Goal: Task Accomplishment & Management: Complete application form

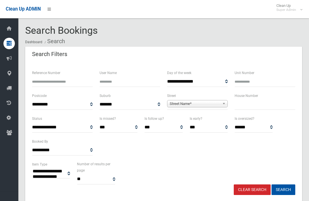
select select
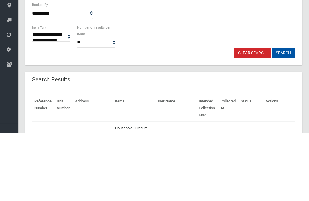
type input "**"
type input "*******"
click at [283, 121] on button "Search" at bounding box center [283, 121] width 24 height 11
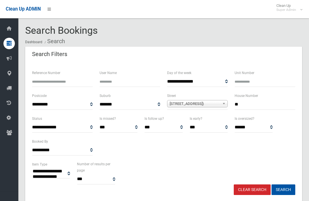
select select
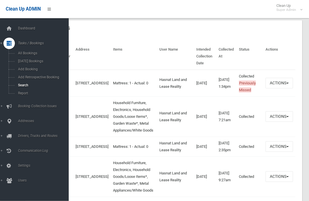
scroll to position [189, 0]
click at [282, 119] on button "Actions" at bounding box center [278, 116] width 27 height 11
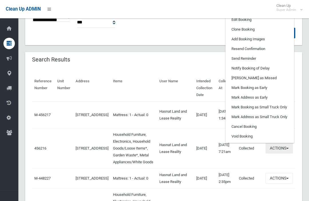
scroll to position [155, 0]
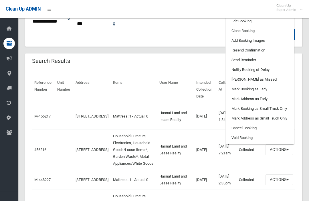
click at [275, 36] on link "Clone Booking" at bounding box center [260, 31] width 68 height 10
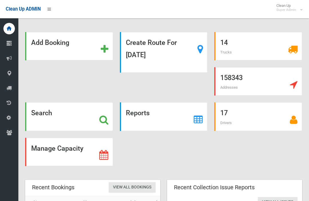
click at [10, 76] on icon at bounding box center [9, 72] width 5 height 11
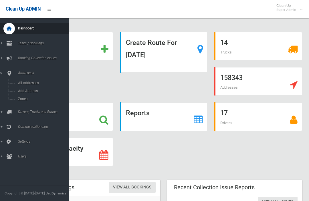
click at [19, 84] on span "All Addresses" at bounding box center [39, 83] width 47 height 4
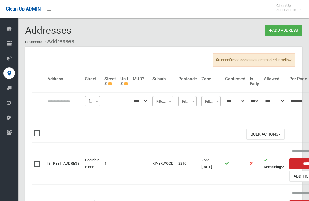
click at [51, 102] on input "text" at bounding box center [63, 101] width 33 height 11
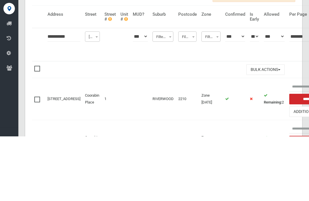
type input "**********"
click button at bounding box center [0, 0] width 0 height 0
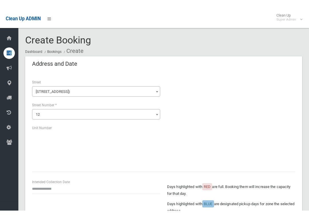
scroll to position [41, 0]
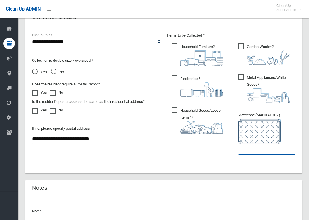
click at [264, 145] on input "text" at bounding box center [266, 149] width 57 height 11
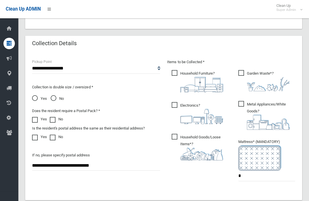
scroll to position [283, 0]
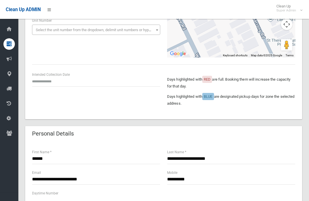
type input "*"
click at [39, 80] on input "text" at bounding box center [96, 80] width 128 height 11
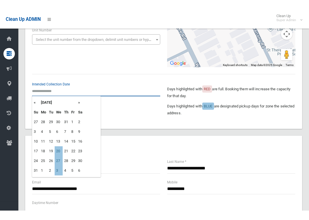
scroll to position [98, 0]
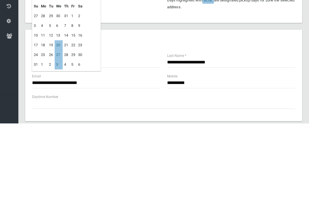
click at [58, 147] on td "27" at bounding box center [59, 152] width 8 height 10
type input "**********"
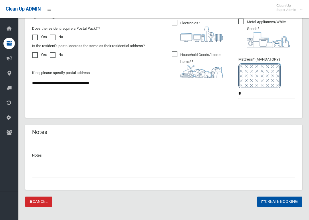
scroll to position [375, 0]
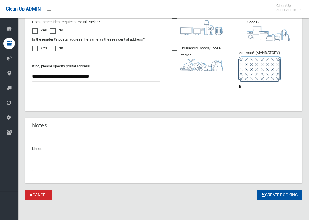
click at [275, 190] on button "Create Booking" at bounding box center [279, 195] width 45 height 11
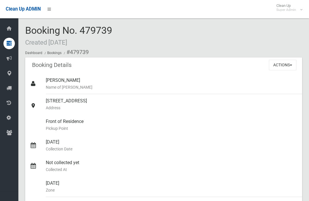
click at [289, 64] on button "Actions" at bounding box center [282, 65] width 27 height 11
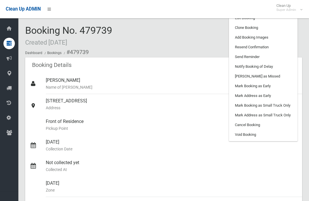
click at [279, 37] on link "Add Booking Images" at bounding box center [263, 38] width 68 height 10
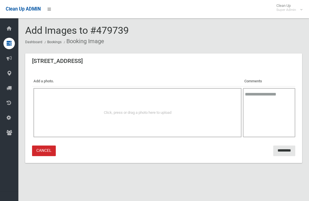
click at [63, 112] on div "Click, press or drag a photo here to upload" at bounding box center [137, 112] width 195 height 7
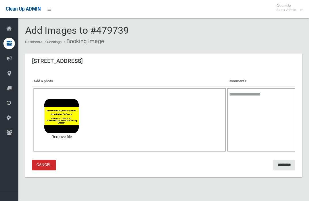
click at [285, 167] on input "*********" at bounding box center [284, 165] width 22 height 11
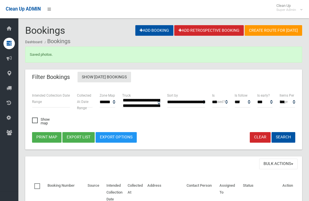
select select
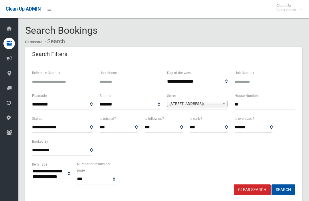
select select
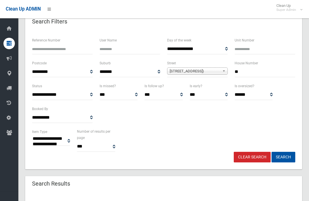
click at [263, 72] on input "**" at bounding box center [265, 72] width 61 height 11
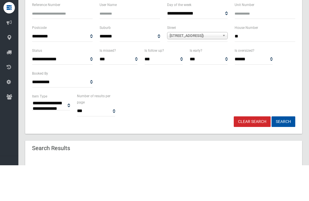
type input "**"
click at [283, 152] on button "Search" at bounding box center [283, 157] width 24 height 11
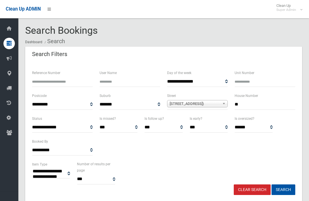
select select
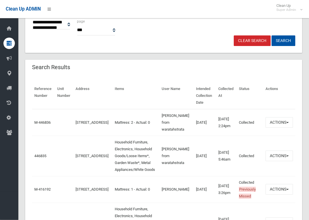
scroll to position [149, 0]
click at [281, 121] on button "Actions" at bounding box center [278, 122] width 27 height 11
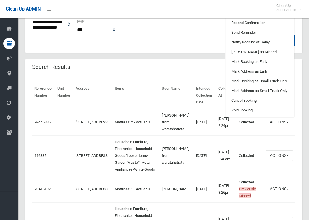
click at [280, 152] on button "Actions" at bounding box center [278, 155] width 27 height 11
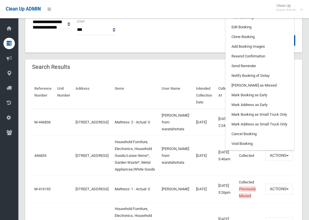
click at [262, 32] on link "Clone Booking" at bounding box center [260, 37] width 68 height 10
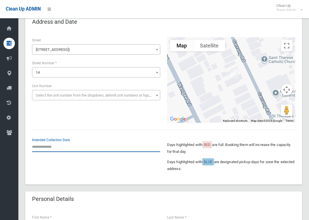
click at [57, 146] on input "text" at bounding box center [96, 147] width 128 height 11
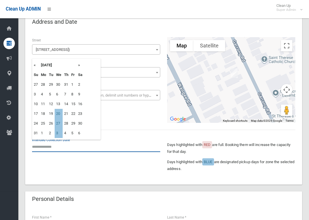
scroll to position [32, 0]
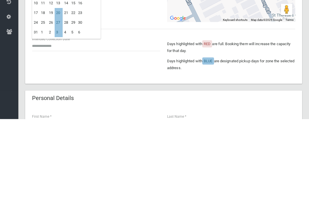
click at [61, 119] on td "27" at bounding box center [59, 124] width 8 height 10
type input "**********"
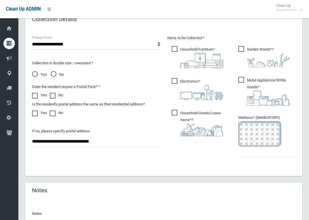
scroll to position [313, 0]
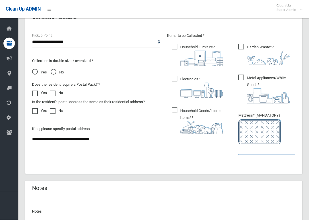
click at [250, 151] on input "text" at bounding box center [266, 150] width 57 height 11
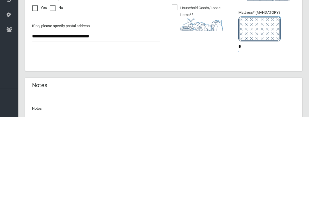
type input "*"
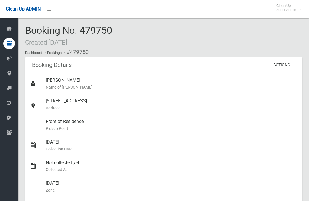
click at [289, 61] on button "Actions" at bounding box center [282, 65] width 27 height 11
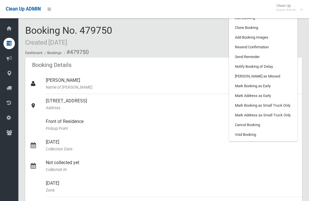
click at [278, 35] on link "Add Booking Images" at bounding box center [263, 38] width 68 height 10
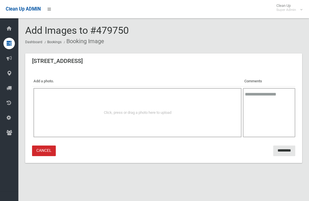
click at [154, 111] on span "Click, press or drag a photo here to upload" at bounding box center [137, 112] width 67 height 4
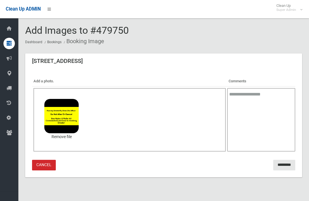
click at [286, 164] on input "*********" at bounding box center [284, 165] width 22 height 11
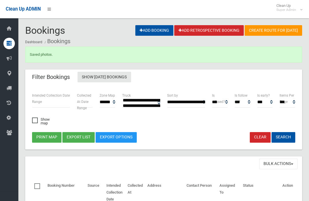
select select
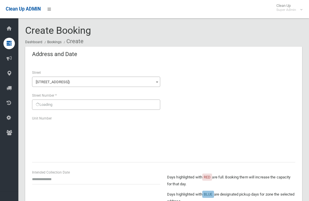
scroll to position [395, 0]
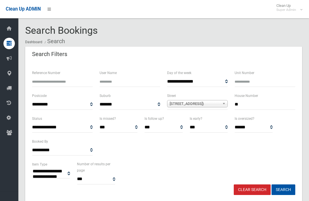
select select
click at [264, 103] on input "**" at bounding box center [265, 104] width 61 height 11
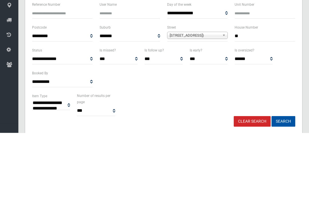
click at [283, 184] on button "Search" at bounding box center [283, 189] width 24 height 11
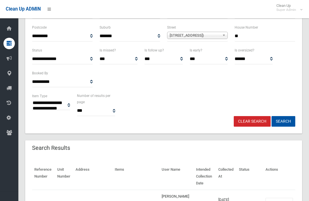
click at [262, 35] on input "**" at bounding box center [265, 36] width 61 height 11
type input "**"
click at [283, 121] on button "Search" at bounding box center [283, 121] width 24 height 11
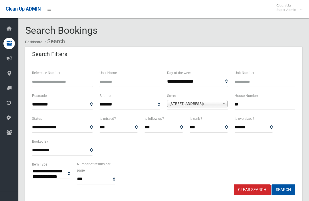
select select
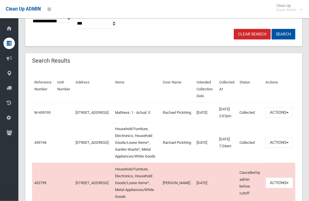
scroll to position [154, 0]
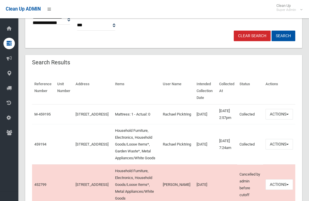
click at [41, 146] on link "459194" at bounding box center [40, 144] width 12 height 4
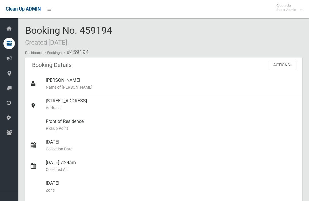
click at [291, 65] on span "button" at bounding box center [291, 65] width 2 height 1
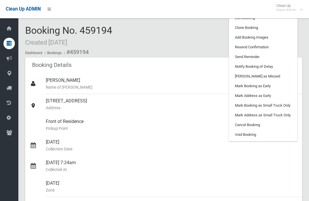
click at [274, 27] on link "Clone Booking" at bounding box center [263, 28] width 68 height 10
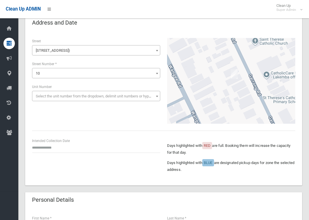
scroll to position [32, 0]
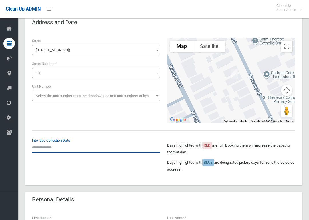
click at [53, 147] on input "text" at bounding box center [96, 147] width 128 height 11
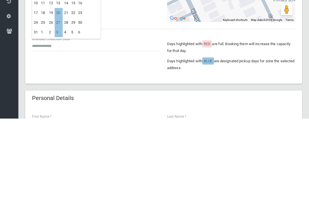
click at [63, 119] on td "27" at bounding box center [59, 124] width 8 height 10
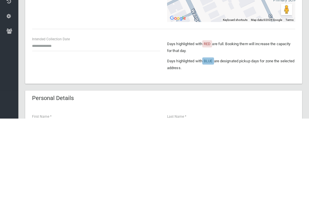
type input "**********"
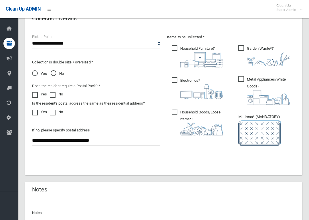
scroll to position [314, 0]
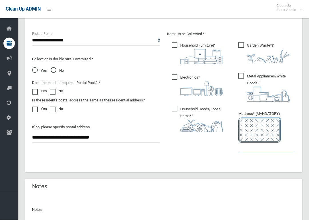
click at [249, 152] on input "text" at bounding box center [266, 148] width 57 height 11
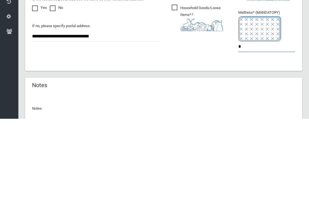
type input "*"
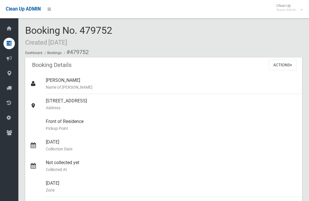
click at [287, 65] on button "Actions" at bounding box center [282, 65] width 27 height 11
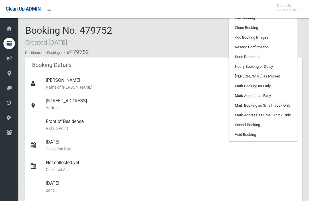
click at [272, 36] on link "Add Booking Images" at bounding box center [263, 38] width 68 height 10
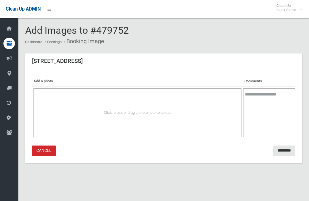
click at [178, 113] on div "Click, press or drag a photo here to upload" at bounding box center [137, 112] width 195 height 7
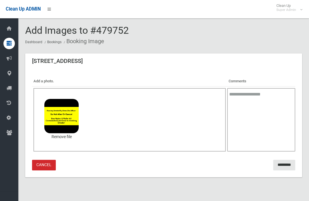
click at [282, 160] on input "*********" at bounding box center [284, 165] width 22 height 11
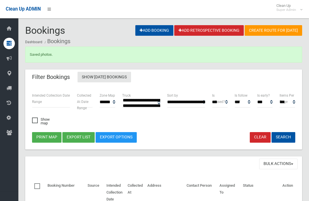
select select
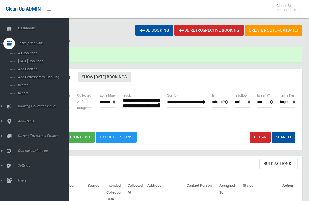
click at [23, 87] on span "Search" at bounding box center [39, 85] width 47 height 4
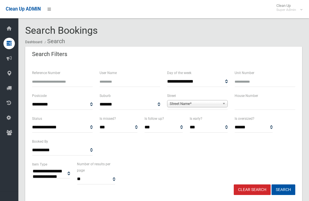
select select
click at [256, 106] on input "text" at bounding box center [265, 104] width 61 height 11
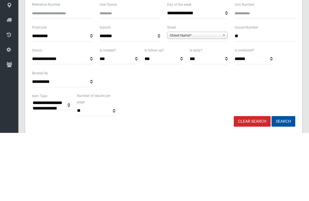
type input "**"
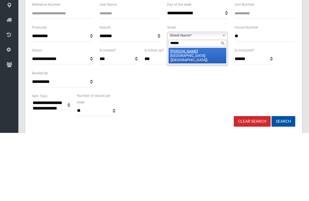
type input "*******"
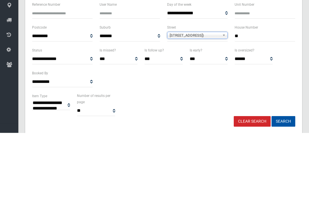
click at [283, 184] on button "Search" at bounding box center [283, 189] width 24 height 11
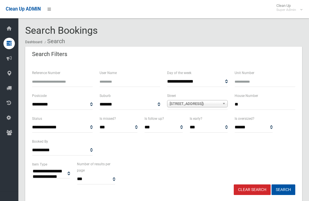
select select
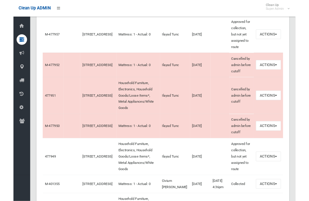
scroll to position [241, 0]
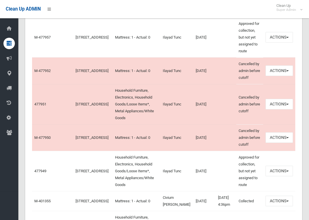
click at [38, 106] on link "477951" at bounding box center [40, 104] width 12 height 4
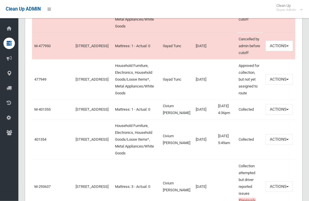
scroll to position [349, 0]
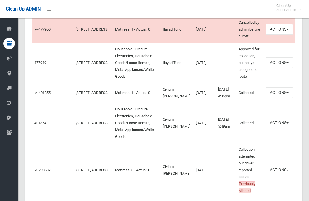
click at [35, 65] on link "477949" at bounding box center [40, 63] width 12 height 4
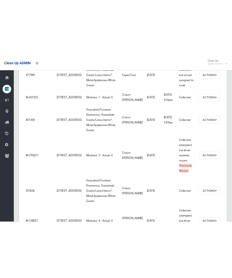
scroll to position [388, 0]
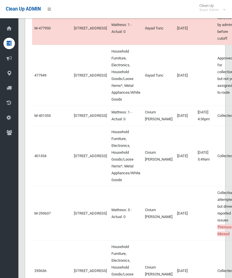
click at [44, 77] on link "477949" at bounding box center [40, 75] width 12 height 4
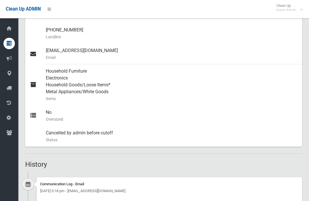
scroll to position [206, 0]
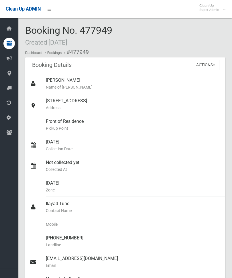
click at [211, 61] on button "Actions" at bounding box center [205, 65] width 27 height 11
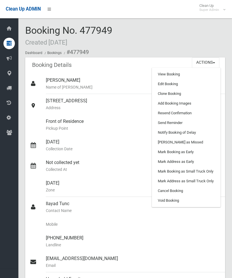
click at [194, 103] on link "Add Booking Images" at bounding box center [186, 104] width 68 height 10
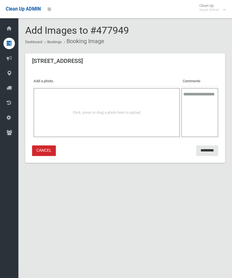
click at [141, 116] on div "Click, press or drag a photo here to upload" at bounding box center [106, 112] width 146 height 49
click at [152, 117] on div "Click, press or drag a photo here to upload" at bounding box center [106, 112] width 146 height 49
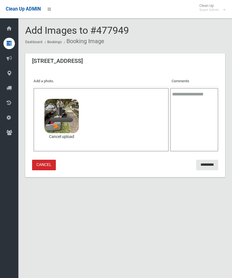
click at [197, 114] on textarea at bounding box center [194, 119] width 48 height 63
type textarea "*"
type textarea "********"
click at [206, 163] on input "*********" at bounding box center [207, 165] width 22 height 11
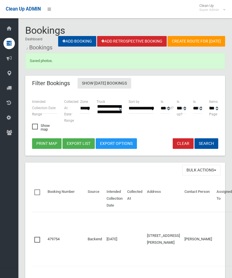
select select
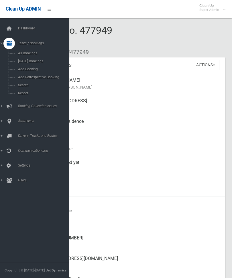
click at [21, 86] on span "Search" at bounding box center [39, 85] width 47 height 4
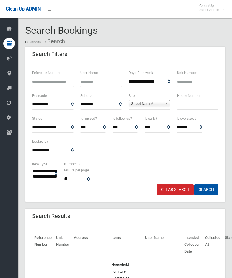
select select
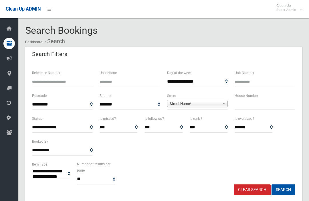
click at [231, 106] on input "text" at bounding box center [265, 104] width 61 height 11
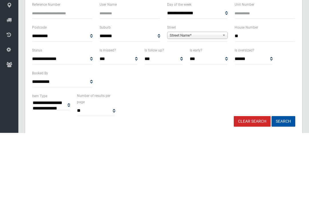
type input "**"
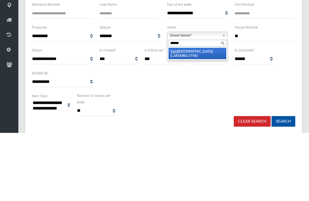
type input "*******"
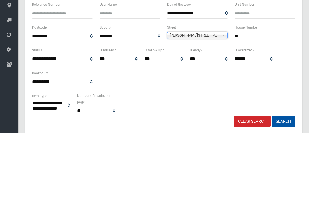
click at [231, 184] on button "Search" at bounding box center [283, 189] width 24 height 11
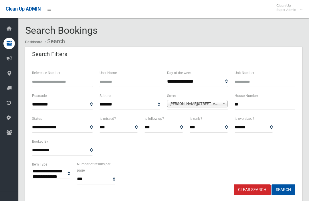
select select
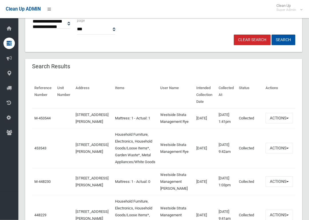
scroll to position [151, 0]
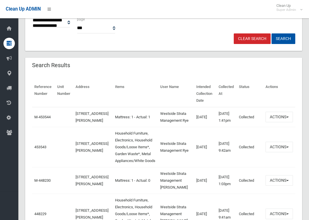
click at [39, 149] on link "453543" at bounding box center [40, 147] width 12 height 4
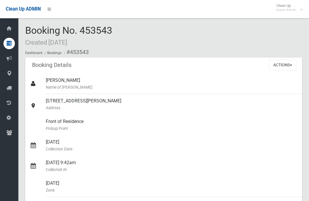
click at [282, 66] on button "Actions" at bounding box center [282, 65] width 27 height 11
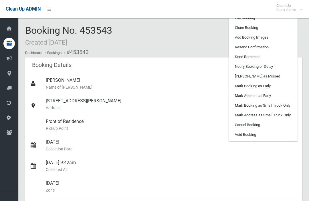
click at [283, 28] on link "Clone Booking" at bounding box center [263, 28] width 68 height 10
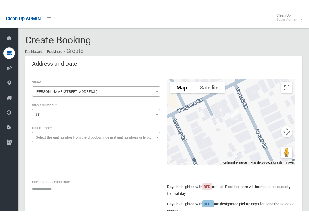
scroll to position [96, 0]
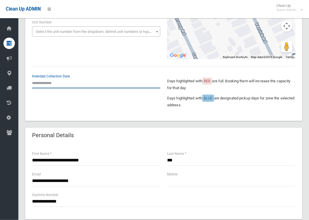
click at [43, 84] on input "text" at bounding box center [96, 83] width 128 height 11
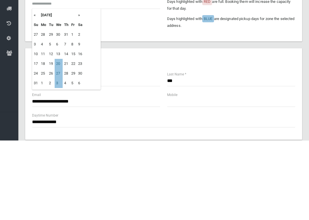
click at [58, 148] on td "27" at bounding box center [59, 153] width 8 height 10
type input "**********"
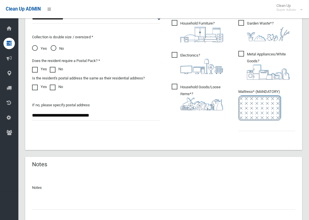
scroll to position [359, 0]
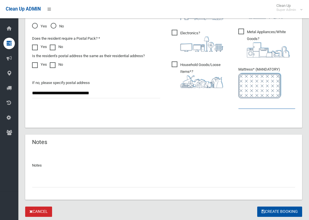
click at [279, 105] on input "text" at bounding box center [266, 103] width 57 height 11
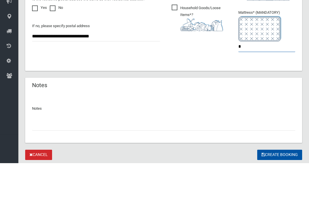
type input "*"
click at [279, 201] on button "Create Booking" at bounding box center [279, 212] width 45 height 11
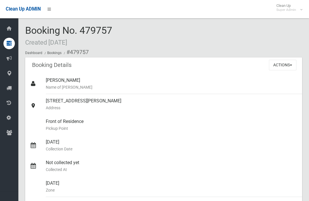
click at [287, 66] on button "Actions" at bounding box center [282, 65] width 27 height 11
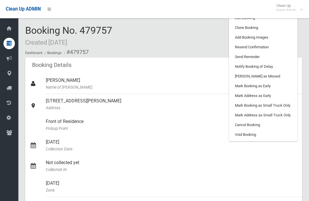
click at [277, 37] on link "Add Booking Images" at bounding box center [263, 38] width 68 height 10
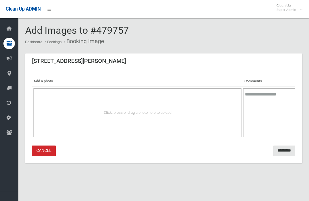
click at [60, 105] on div "Click, press or drag a photo here to upload" at bounding box center [137, 112] width 208 height 49
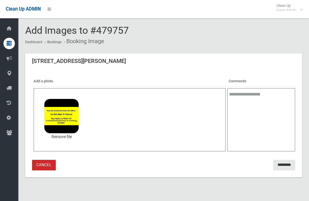
click at [282, 163] on input "*********" at bounding box center [284, 165] width 22 height 11
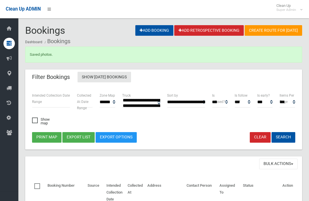
select select
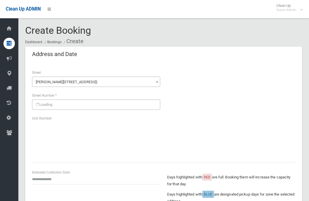
scroll to position [395, 0]
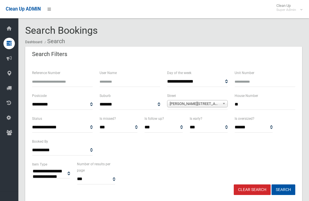
select select
click at [271, 107] on input "**" at bounding box center [265, 104] width 61 height 11
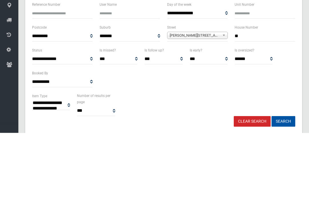
type input "**"
click at [283, 184] on button "Search" at bounding box center [283, 189] width 24 height 11
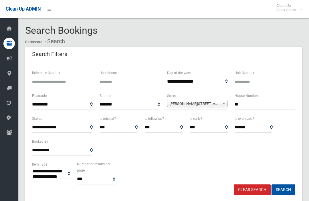
select select
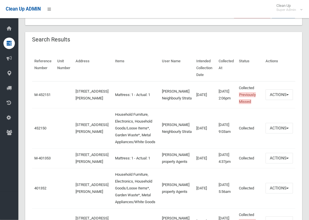
scroll to position [177, 0]
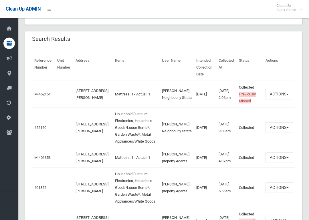
click at [40, 130] on link "452150" at bounding box center [40, 128] width 12 height 4
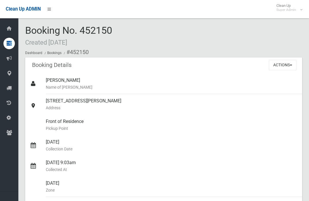
click at [288, 65] on button "Actions" at bounding box center [282, 65] width 27 height 11
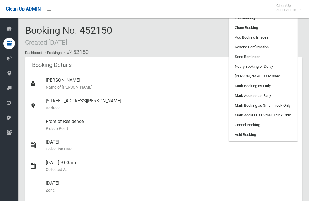
click at [282, 27] on link "Clone Booking" at bounding box center [263, 28] width 68 height 10
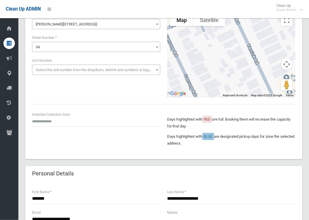
scroll to position [57, 0]
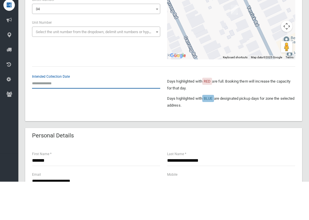
click at [39, 122] on input "text" at bounding box center [96, 121] width 128 height 11
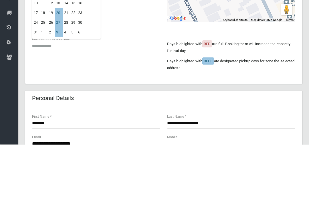
click at [57, 94] on td "27" at bounding box center [59, 99] width 8 height 10
type input "**********"
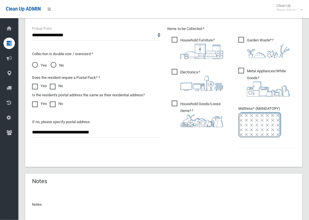
scroll to position [325, 0]
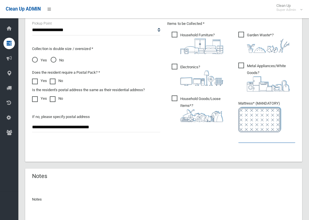
click at [270, 140] on input "text" at bounding box center [266, 137] width 57 height 11
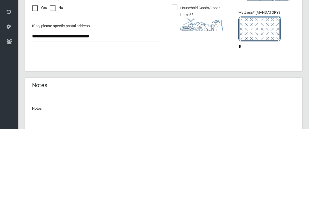
scroll to position [375, 0]
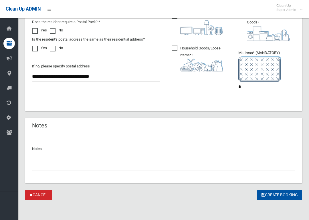
type input "*"
click at [285, 193] on button "Create Booking" at bounding box center [279, 195] width 45 height 11
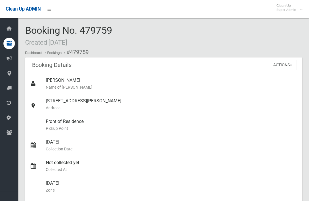
click at [286, 65] on button "Actions" at bounding box center [282, 65] width 27 height 11
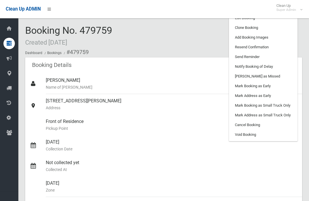
click at [277, 36] on link "Add Booking Images" at bounding box center [263, 38] width 68 height 10
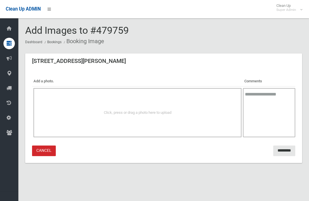
click at [179, 107] on div "Click, press or drag a photo here to upload" at bounding box center [137, 112] width 208 height 49
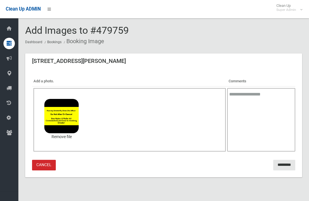
click at [285, 166] on input "*********" at bounding box center [284, 165] width 22 height 11
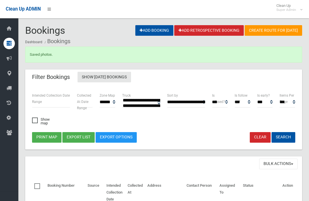
select select
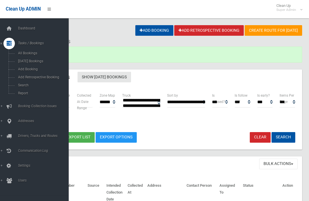
click at [20, 89] on link "Search" at bounding box center [34, 85] width 69 height 8
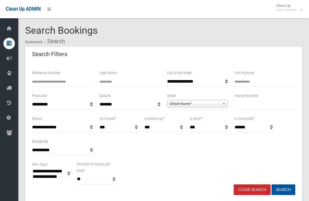
select select
